Goal: Task Accomplishment & Management: Complete application form

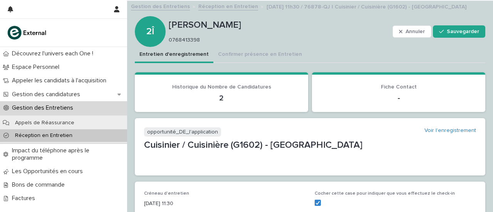
click at [26, 132] on p "Réception en Entretien" at bounding box center [44, 135] width 70 height 7
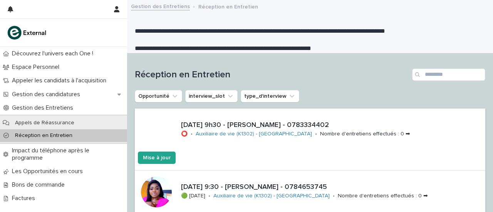
click at [44, 134] on font "Réception en Entretien" at bounding box center [43, 135] width 57 height 5
click at [38, 136] on font "Réception en Entretien" at bounding box center [43, 135] width 57 height 5
click at [423, 74] on input "Recherche" at bounding box center [448, 75] width 73 height 12
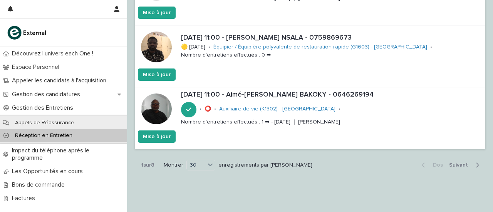
scroll to position [1837, 0]
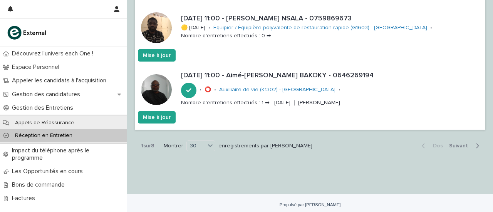
click at [451, 143] on font "Suivant" at bounding box center [458, 145] width 19 height 5
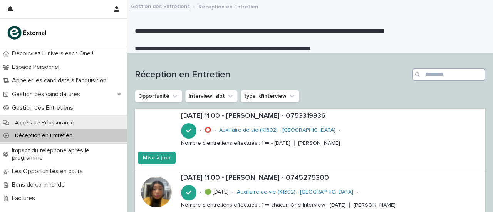
click at [434, 74] on input "Recherche" at bounding box center [448, 75] width 73 height 12
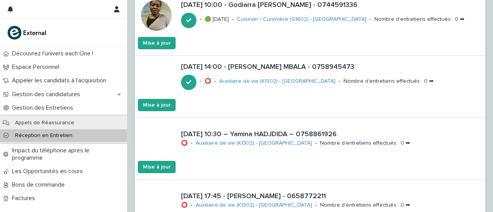
scroll to position [181, 0]
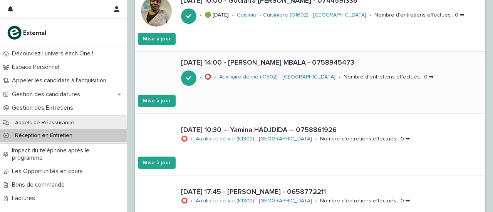
type input "****"
click at [256, 60] on font "[DATE] 14:00 - [PERSON_NAME] MBALA - 0758945473" at bounding box center [267, 62] width 173 height 7
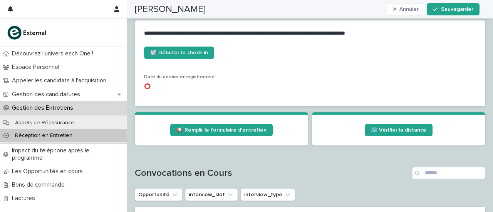
scroll to position [356, 0]
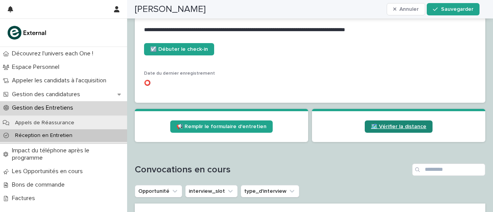
click at [384, 126] on font "🗺️ Vérifier la distance" at bounding box center [398, 126] width 55 height 5
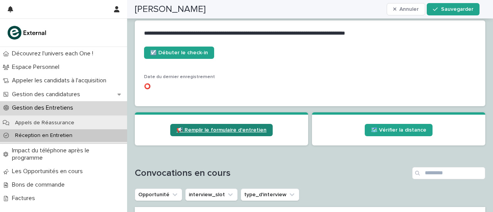
scroll to position [354, 0]
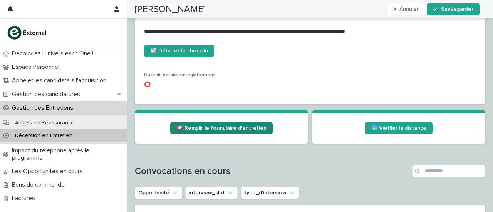
click at [207, 125] on font "📢 Remplir le formulaire d'entretien" at bounding box center [221, 127] width 90 height 5
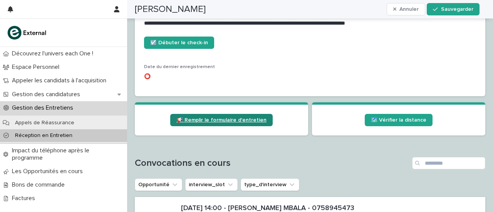
scroll to position [350, 0]
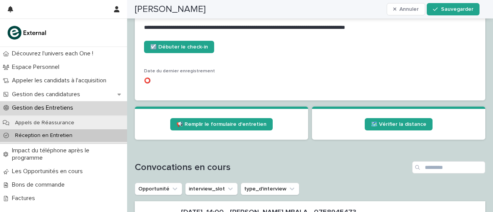
click at [36, 135] on font "Réception en Entretien" at bounding box center [43, 135] width 57 height 5
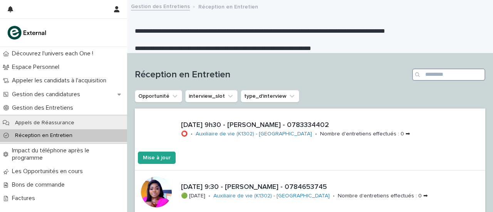
click at [427, 74] on input "Recherche" at bounding box center [448, 75] width 73 height 12
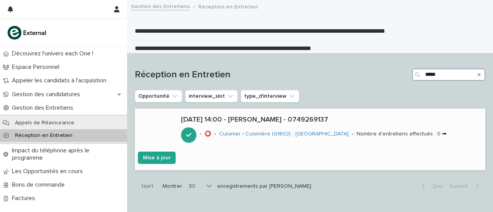
type input "*****"
click at [259, 122] on font "[DATE] 14:00 - [PERSON_NAME] - 0749269137" at bounding box center [254, 119] width 147 height 7
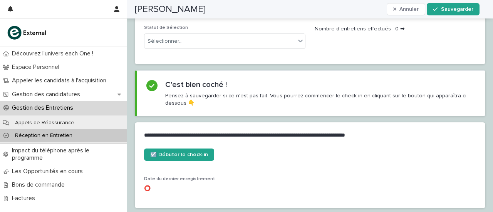
scroll to position [275, 0]
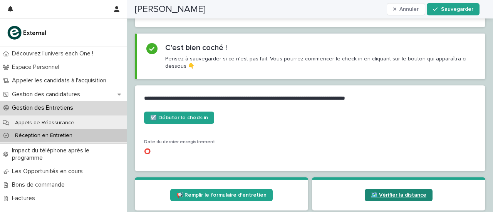
click at [375, 192] on font "🗺️ Vérifier la distance" at bounding box center [398, 194] width 55 height 5
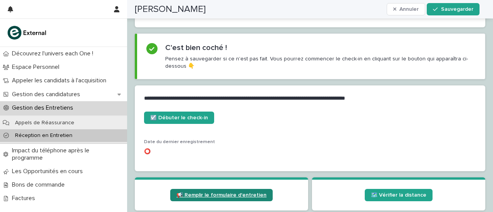
click at [222, 192] on font "📢 Remplir le formulaire d'entretien" at bounding box center [221, 194] width 90 height 5
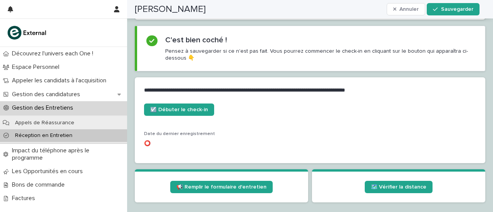
scroll to position [271, 0]
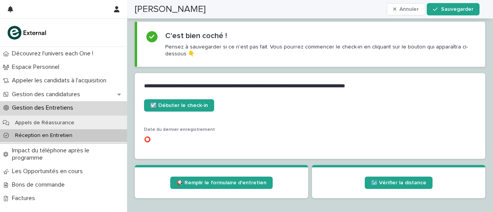
click at [30, 135] on font "Réception en Entretien" at bounding box center [43, 135] width 57 height 5
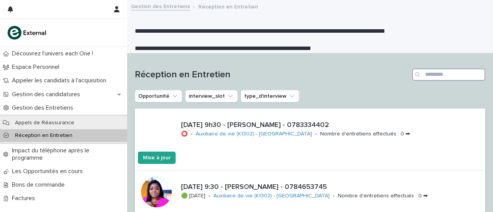
click at [420, 74] on input "Recherche" at bounding box center [448, 75] width 73 height 12
click at [447, 77] on input "Recherche" at bounding box center [448, 75] width 73 height 12
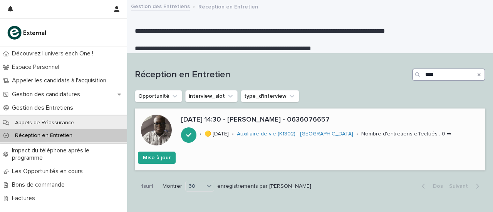
type input "****"
click at [272, 120] on font "[DATE] 14:30 - [PERSON_NAME] - 0636076657" at bounding box center [255, 119] width 149 height 7
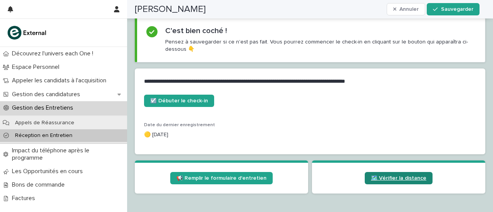
scroll to position [343, 0]
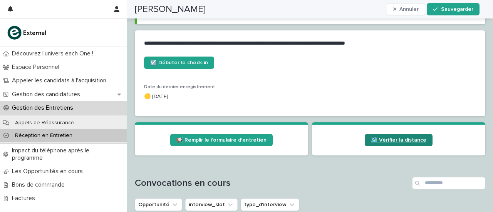
click at [385, 102] on div "Date du dernier enregistrement 🟡 [DATE]" at bounding box center [310, 95] width 332 height 23
click at [376, 134] on link "🗺️ Vérifier la distance" at bounding box center [398, 140] width 68 height 12
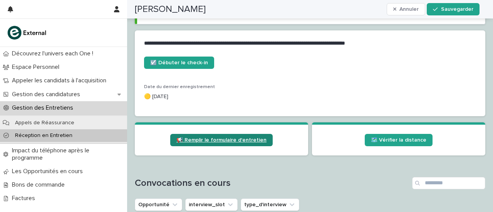
click at [221, 139] on font "📢 Remplir le formulaire d'entretien" at bounding box center [221, 139] width 90 height 5
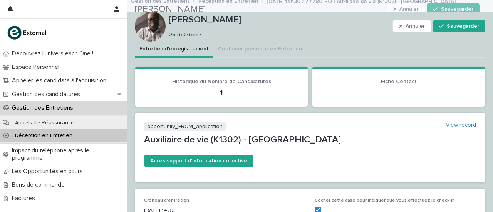
scroll to position [0, 0]
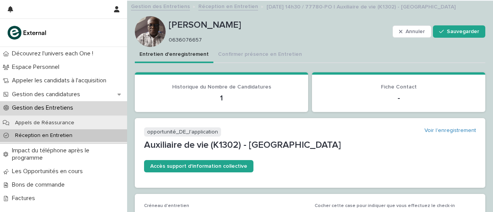
click at [30, 134] on font "Réception en Entretien" at bounding box center [43, 135] width 57 height 5
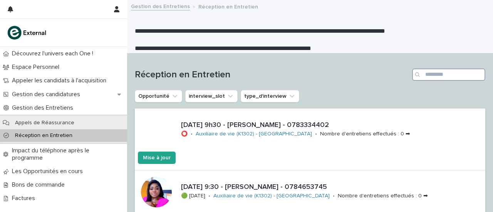
click at [421, 75] on input "Recherche" at bounding box center [448, 75] width 73 height 12
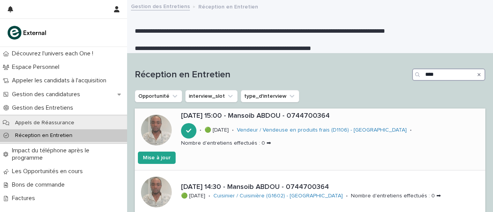
type input "****"
click at [262, 116] on font "[DATE] 15:00 - Mansoib ABDOU - 0744700364" at bounding box center [255, 115] width 149 height 7
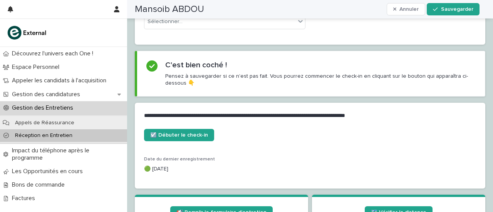
scroll to position [269, 0]
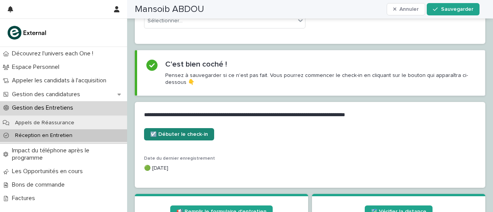
click at [199, 132] on font "☑️ Débuter le check-in" at bounding box center [179, 134] width 58 height 5
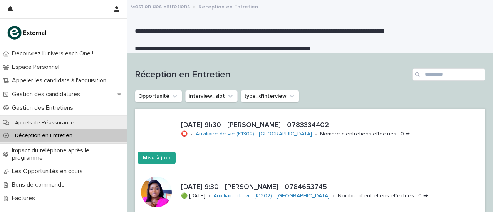
click at [416, 72] on div "Recherche" at bounding box center [418, 75] width 12 height 12
click at [424, 73] on input "Recherche" at bounding box center [448, 75] width 73 height 12
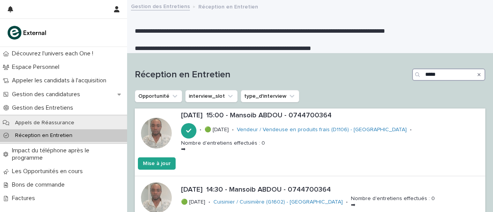
type input "*****"
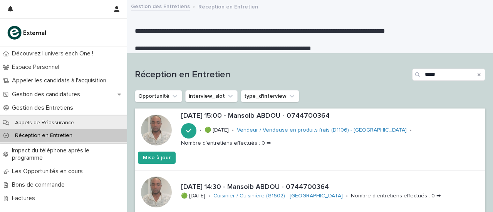
click at [289, 114] on font "[DATE] 15:00 - Mansoib ABDOU - 0744700364" at bounding box center [255, 115] width 149 height 7
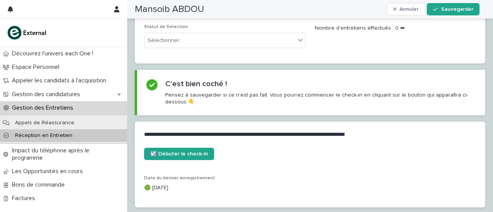
scroll to position [262, 0]
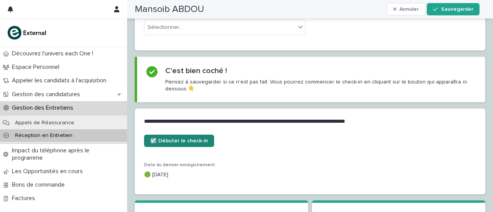
click at [201, 138] on font "☑️ Débuter le check-in" at bounding box center [179, 140] width 58 height 5
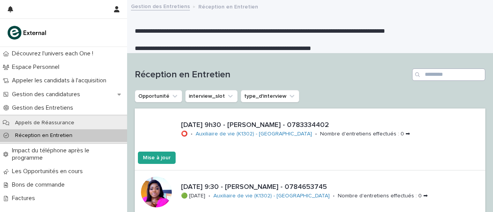
drag, startPoint x: 418, startPoint y: 73, endPoint x: 429, endPoint y: 75, distance: 11.3
click at [429, 75] on div "Recherche" at bounding box center [448, 75] width 73 height 12
click at [426, 78] on input "Recherche" at bounding box center [448, 75] width 73 height 12
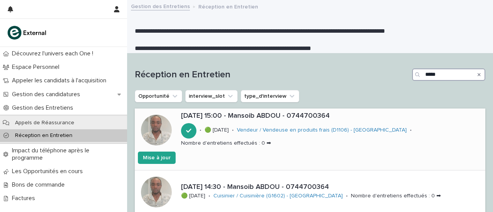
type input "*****"
click at [309, 115] on font "[DATE] 15:00 - Mansoib ABDOU - 0744700364" at bounding box center [255, 115] width 149 height 7
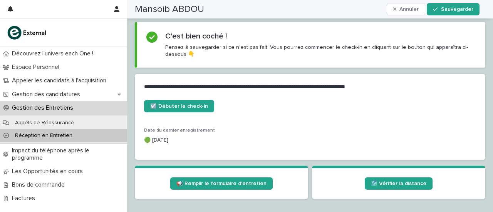
scroll to position [297, 0]
click at [387, 181] on font "🗺️ Vérifier la distance" at bounding box center [398, 183] width 55 height 5
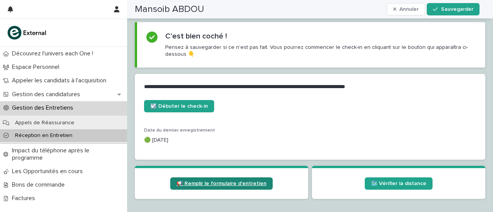
click at [227, 177] on link "📢 Remplir le formulaire d'entretien" at bounding box center [221, 183] width 102 height 12
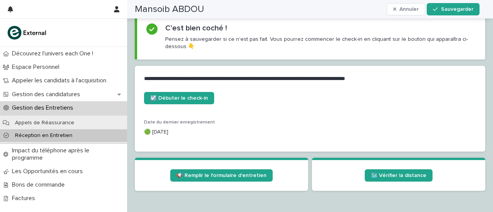
scroll to position [293, 0]
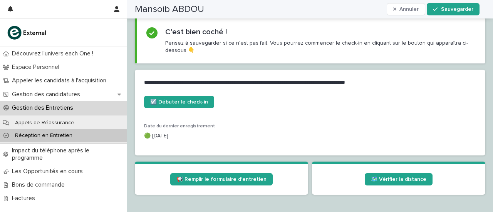
click at [35, 130] on div "Réception en Entretien" at bounding box center [63, 135] width 127 height 13
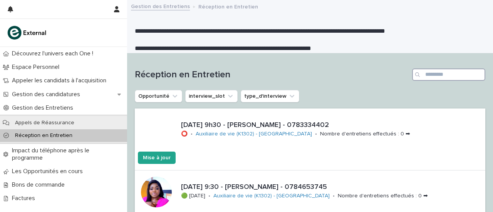
click at [423, 72] on input "Recherche" at bounding box center [448, 75] width 73 height 12
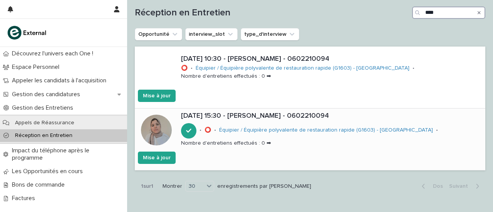
scroll to position [62, 0]
type input "****"
click at [246, 120] on div "21/8/2025 15:30 - Nabila JABBARI - 0602210094 • ⭕ • Équipier / Équipière polyva…" at bounding box center [331, 130] width 307 height 42
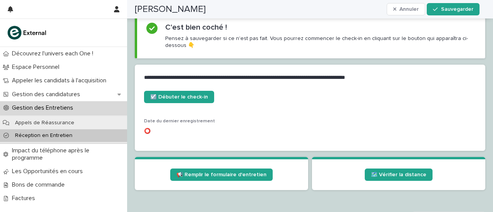
scroll to position [316, 0]
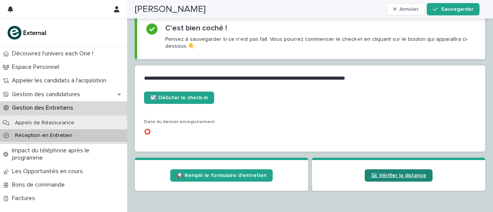
click at [398, 173] on font "🗺️ Vérifier la distance" at bounding box center [398, 175] width 55 height 5
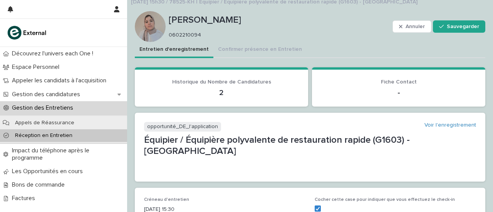
scroll to position [15, 0]
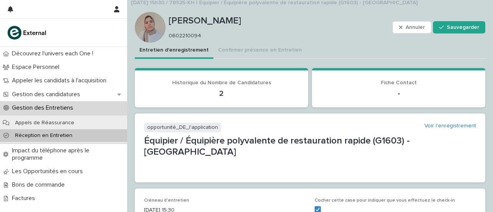
click at [48, 134] on font "Réception en Entretien" at bounding box center [43, 135] width 57 height 5
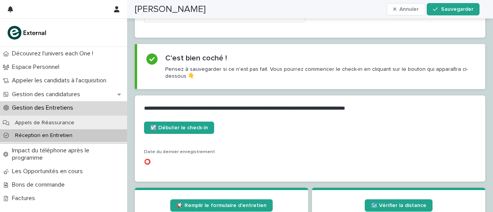
scroll to position [287, 0]
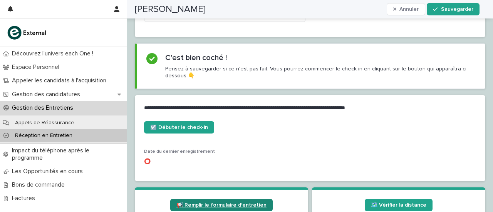
click at [216, 199] on link "📢 Remplir le formulaire d'entretien" at bounding box center [221, 205] width 102 height 12
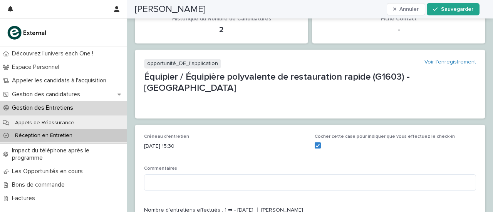
scroll to position [0, 0]
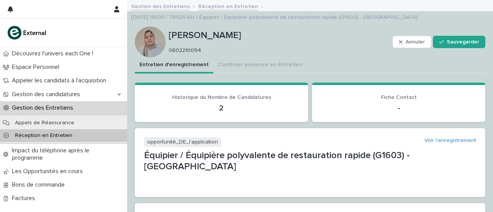
click at [28, 136] on font "Réception en Entretien" at bounding box center [43, 135] width 57 height 5
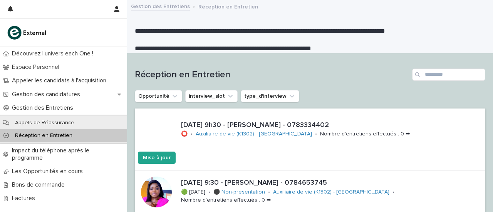
click at [416, 73] on div "Recherche" at bounding box center [418, 75] width 12 height 12
click at [431, 73] on input "Recherche" at bounding box center [448, 75] width 73 height 12
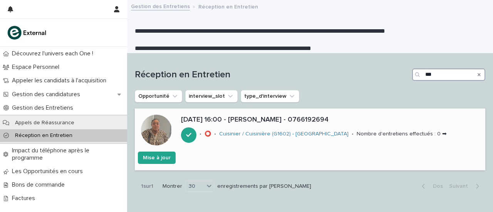
type input "***"
click at [245, 120] on font "21/8/2025 16:00 - Liliane céline WABOU - 0766192694" at bounding box center [254, 119] width 147 height 7
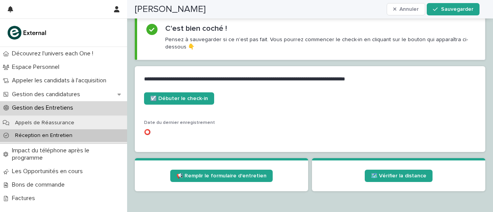
scroll to position [297, 0]
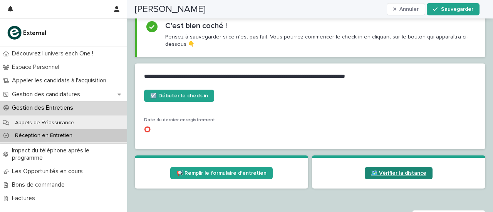
click at [396, 173] on font "🗺️ Vérifier la distance" at bounding box center [398, 172] width 55 height 5
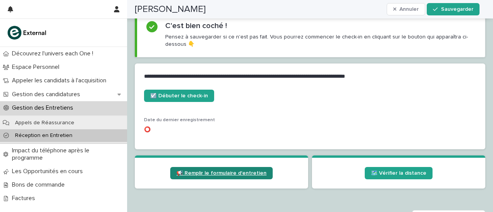
click at [215, 173] on font "📢 Remplir le formulaire d'entretien" at bounding box center [221, 172] width 90 height 5
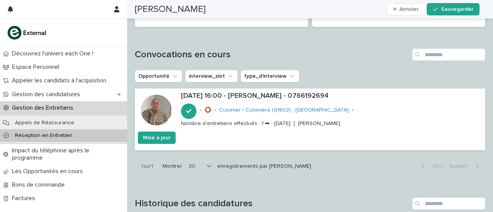
scroll to position [636, 0]
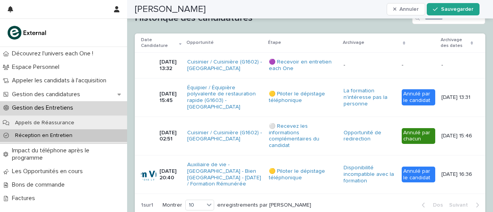
click at [37, 135] on font "Réception en Entretien" at bounding box center [43, 135] width 57 height 5
